Goal: Find specific page/section

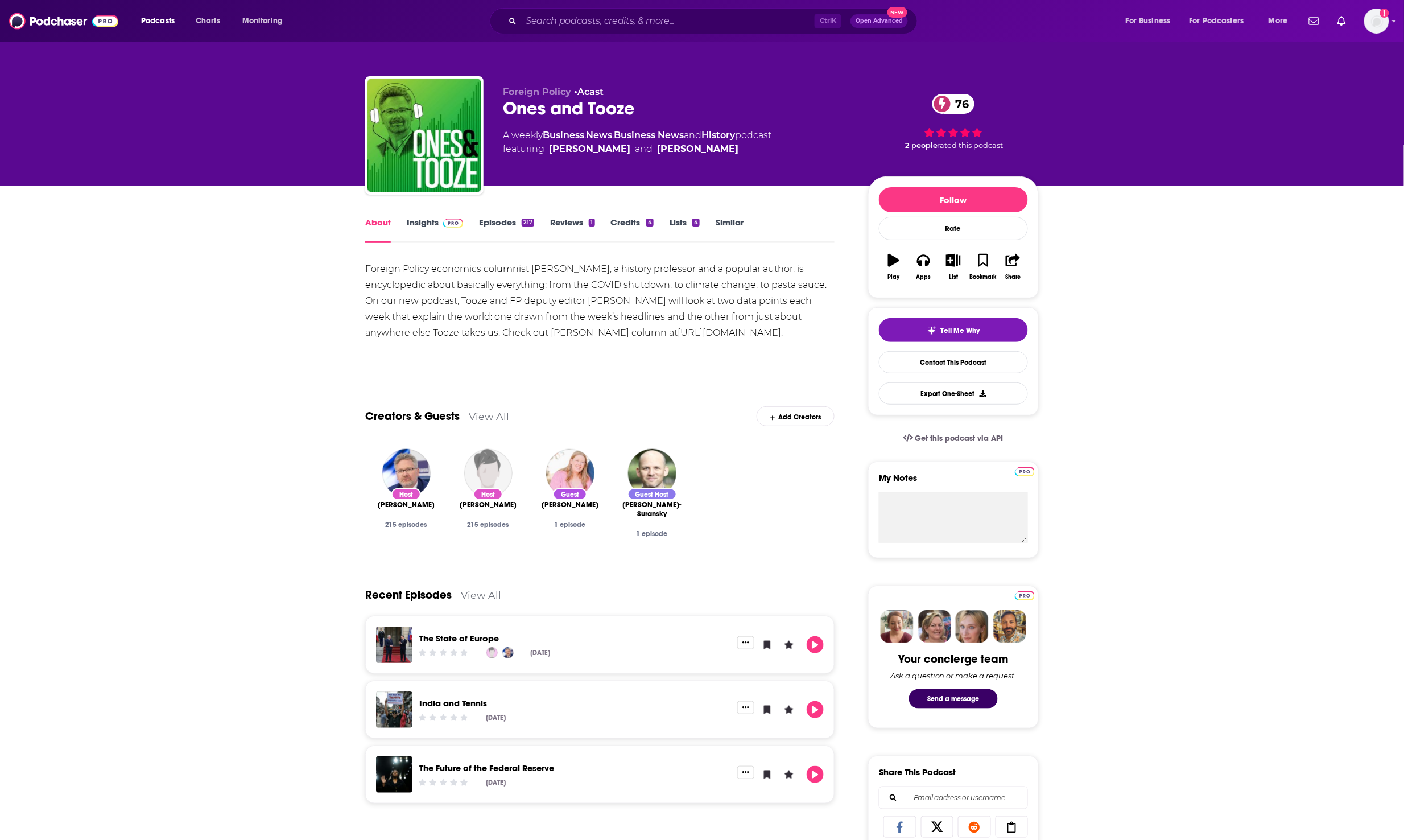
click at [421, 225] on link "Insights" at bounding box center [434, 230] width 56 height 26
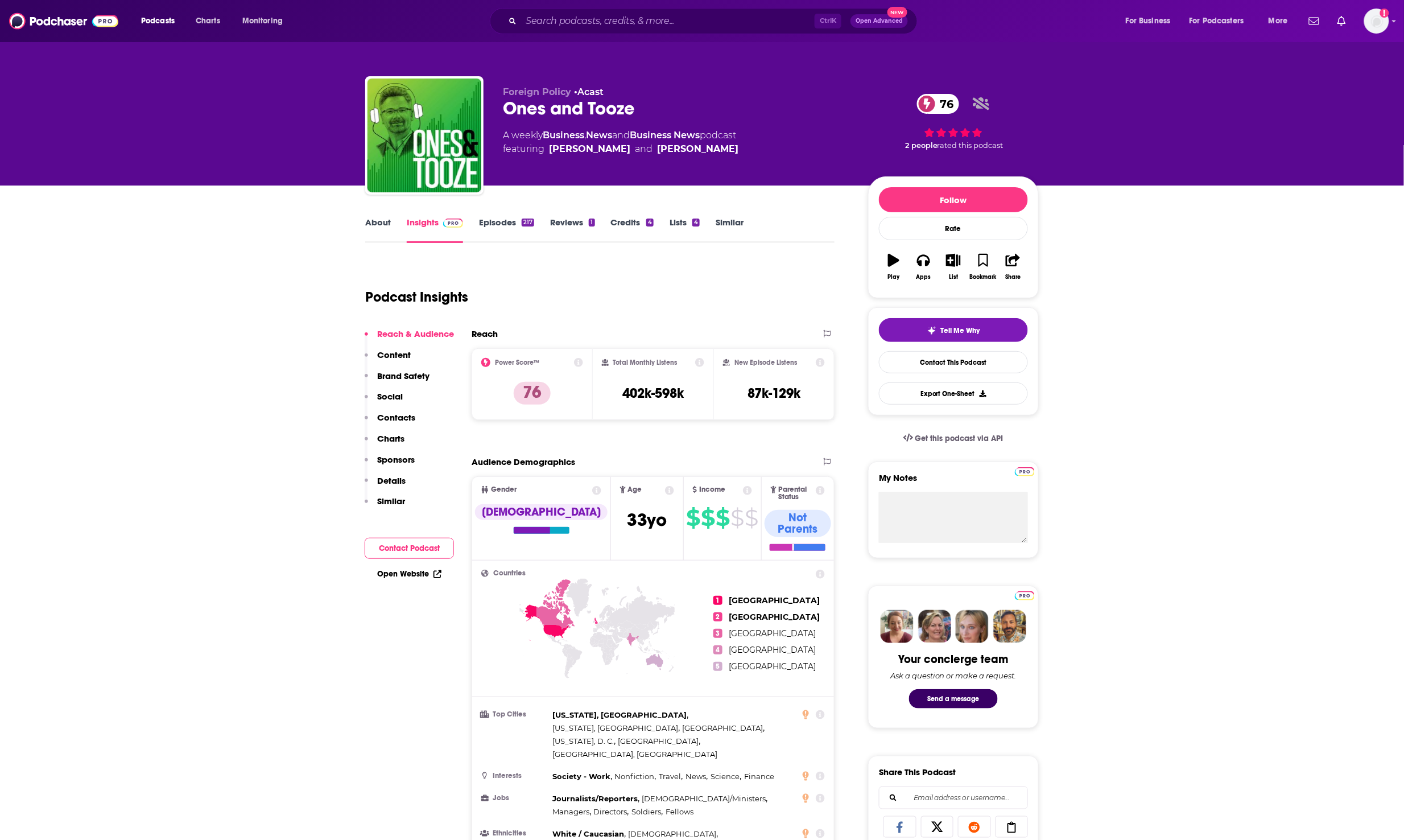
click at [519, 220] on link "Episodes 217" at bounding box center [507, 230] width 55 height 26
